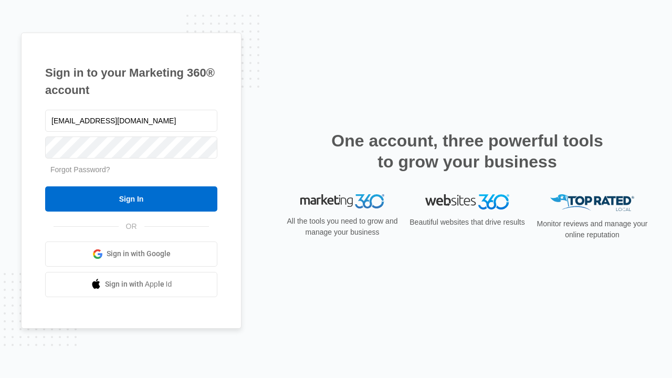
type input "[EMAIL_ADDRESS][DOMAIN_NAME]"
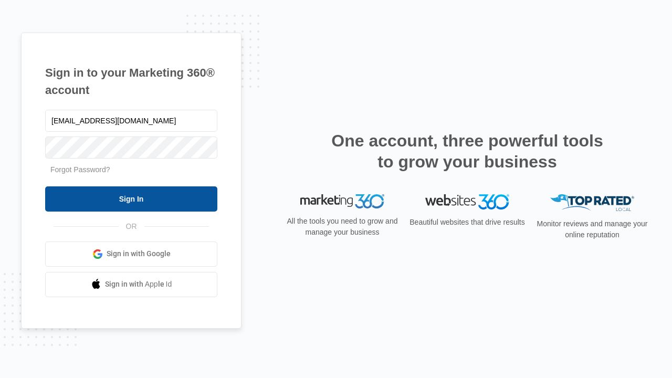
click at [131, 198] on input "Sign In" at bounding box center [131, 198] width 172 height 25
